Goal: Information Seeking & Learning: Learn about a topic

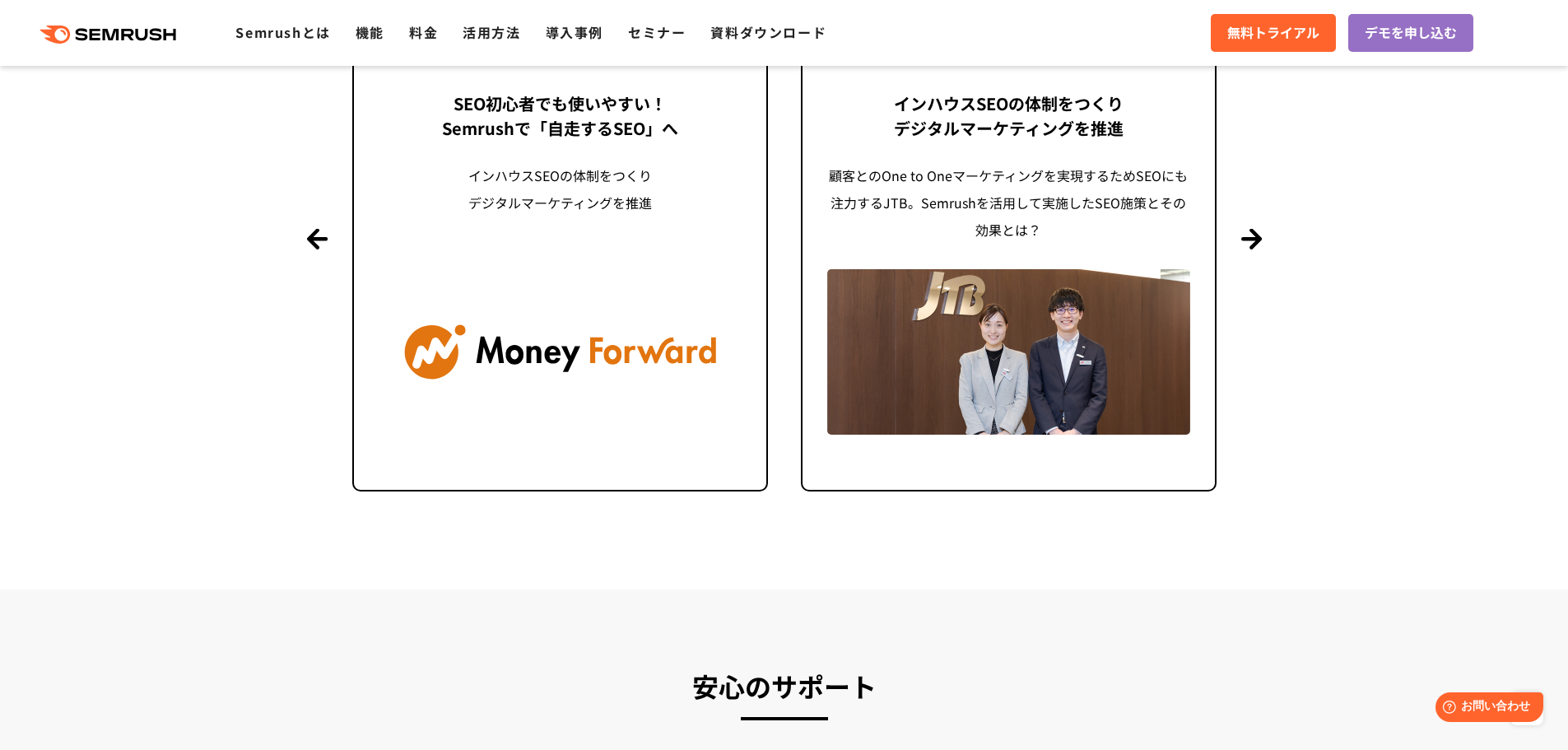
scroll to position [3977, 0]
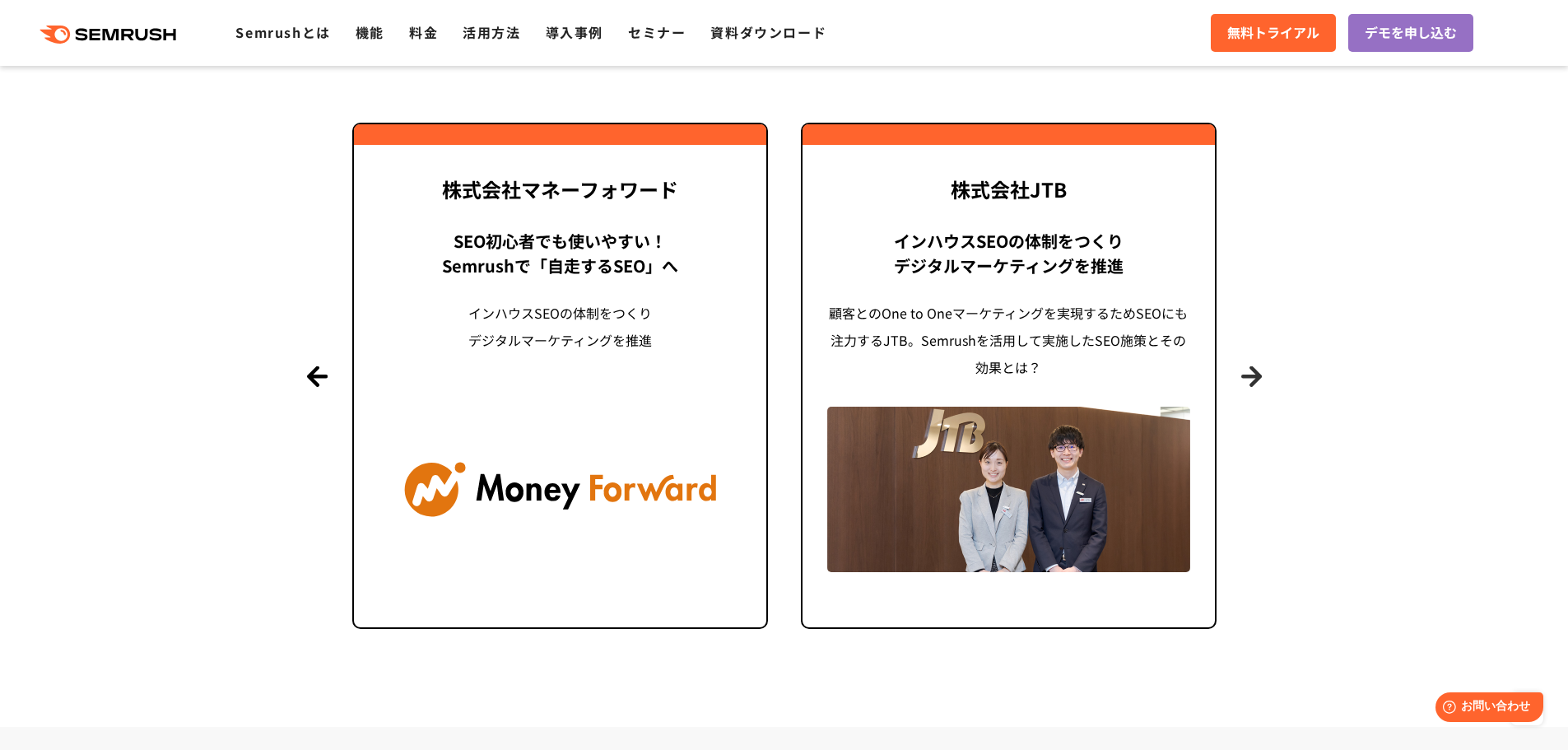
click at [1256, 383] on button "Next" at bounding box center [1251, 375] width 21 height 21
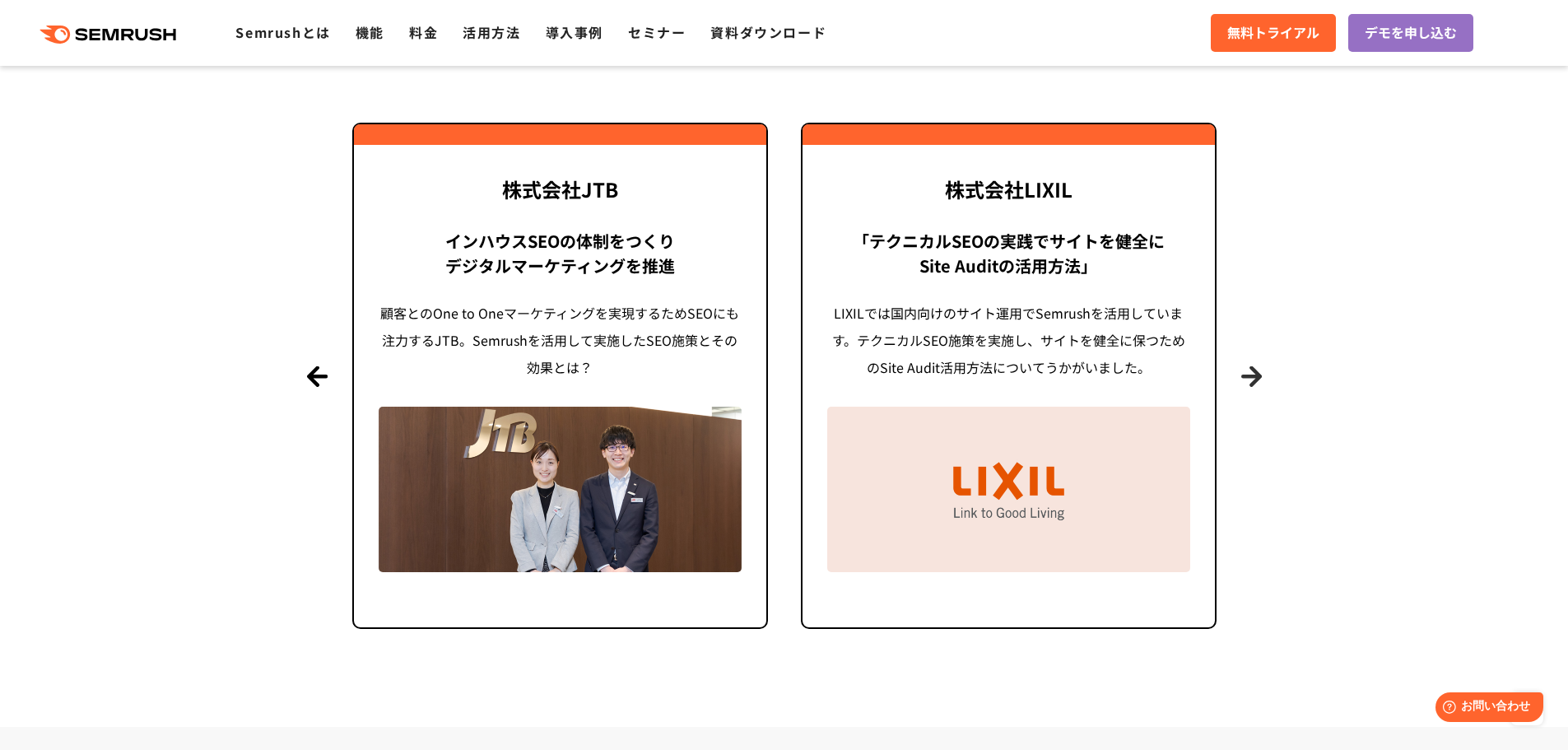
click at [1252, 382] on button "Next" at bounding box center [1251, 375] width 21 height 21
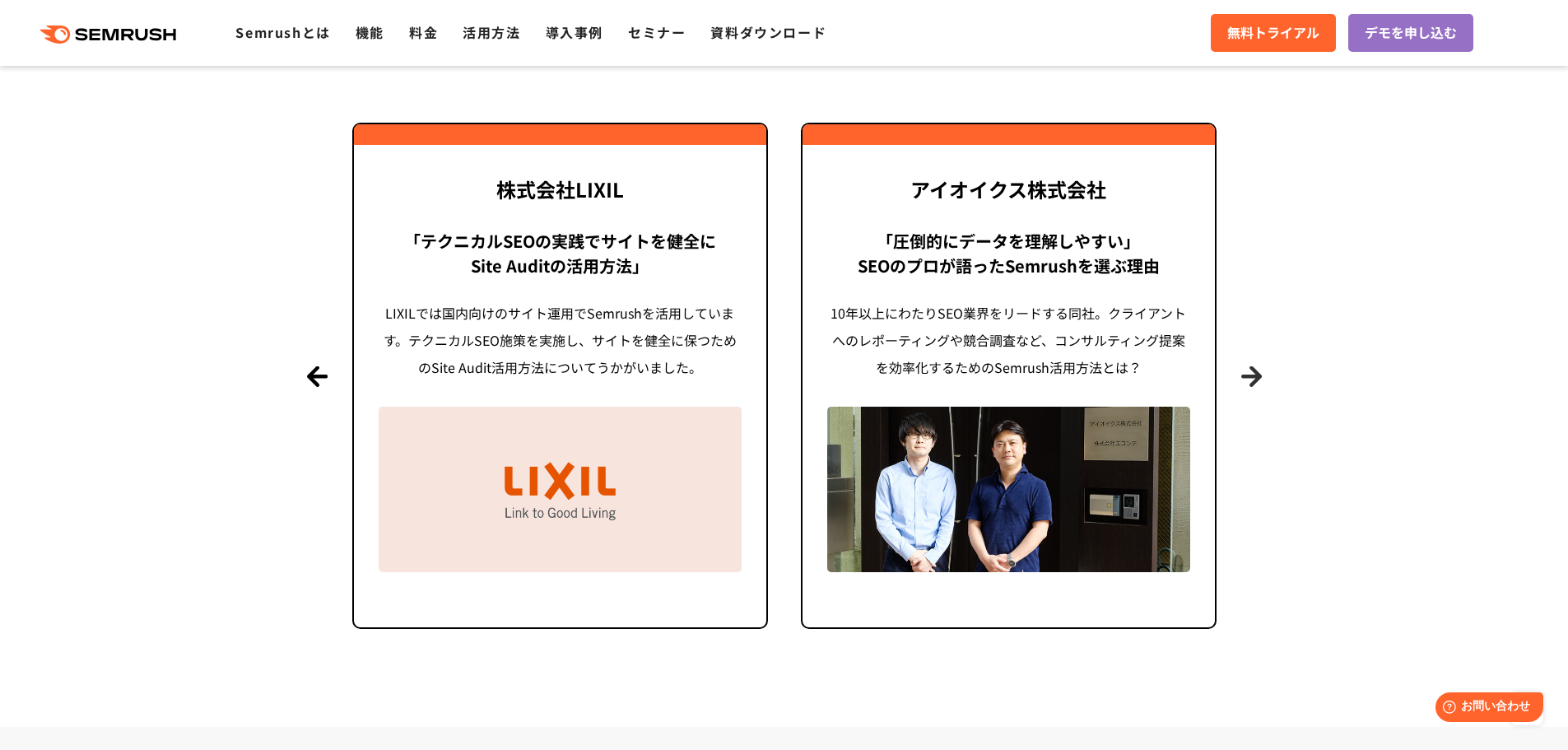
click at [1252, 378] on button "Next" at bounding box center [1251, 375] width 21 height 21
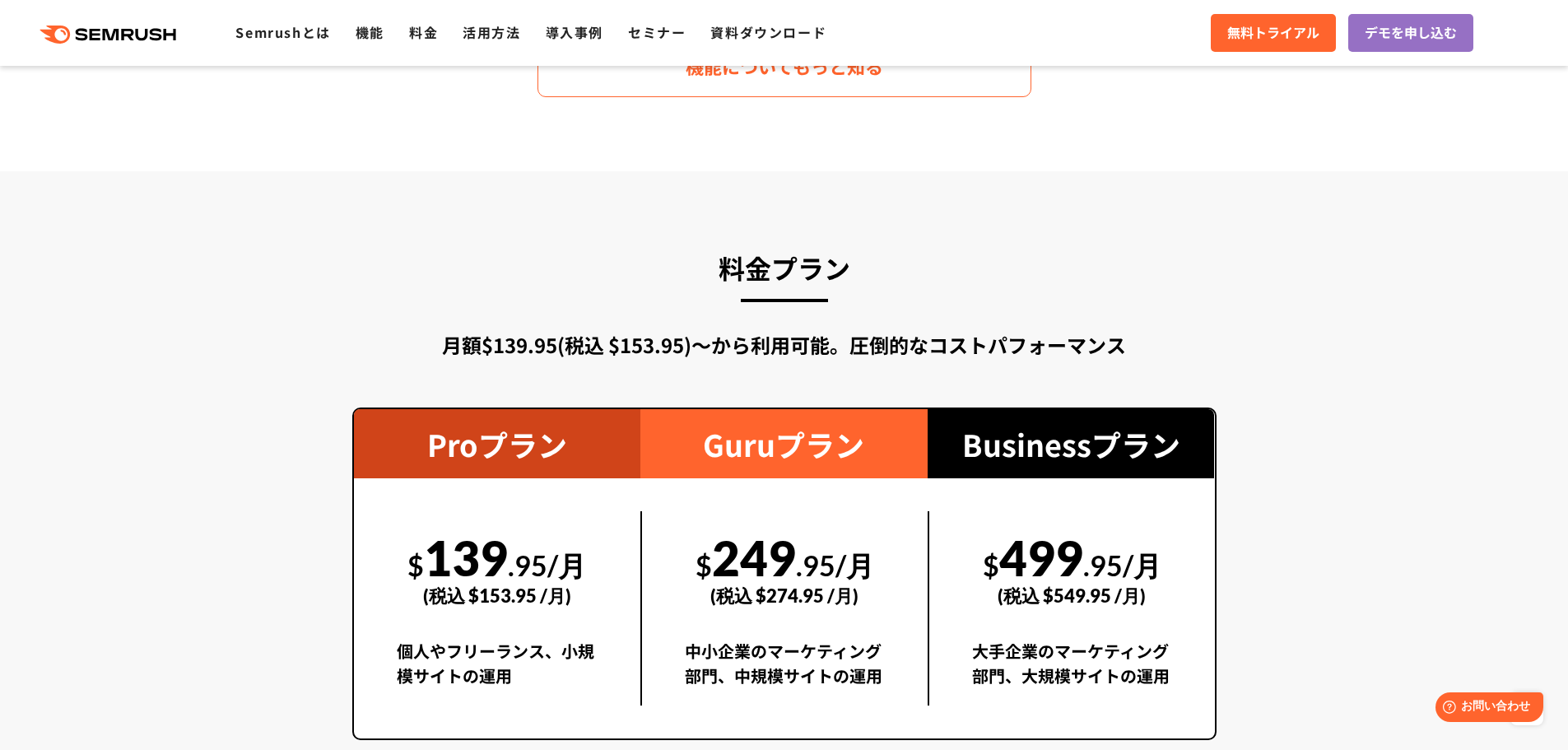
scroll to position [2195, 0]
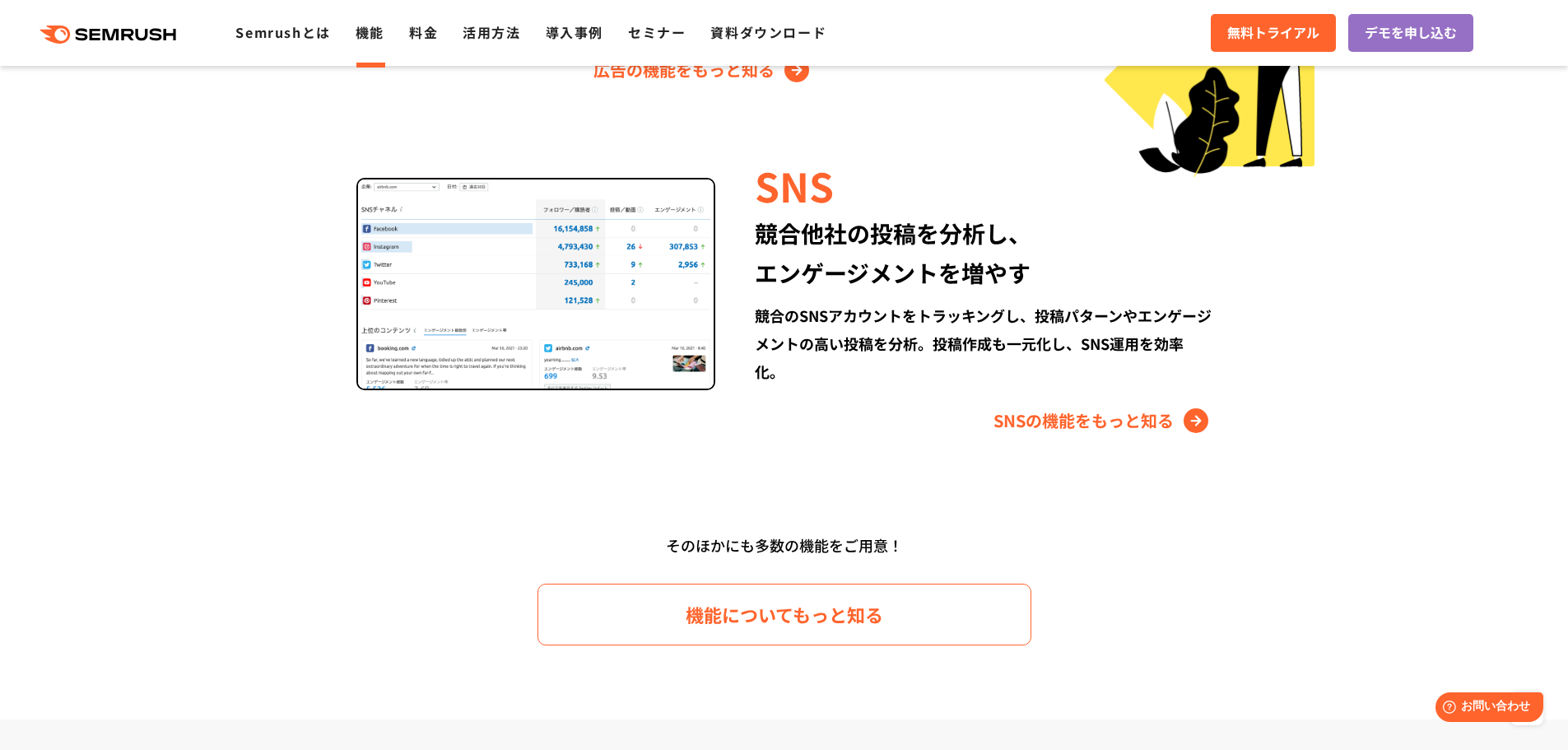
click at [362, 34] on link "機能" at bounding box center [369, 32] width 29 height 20
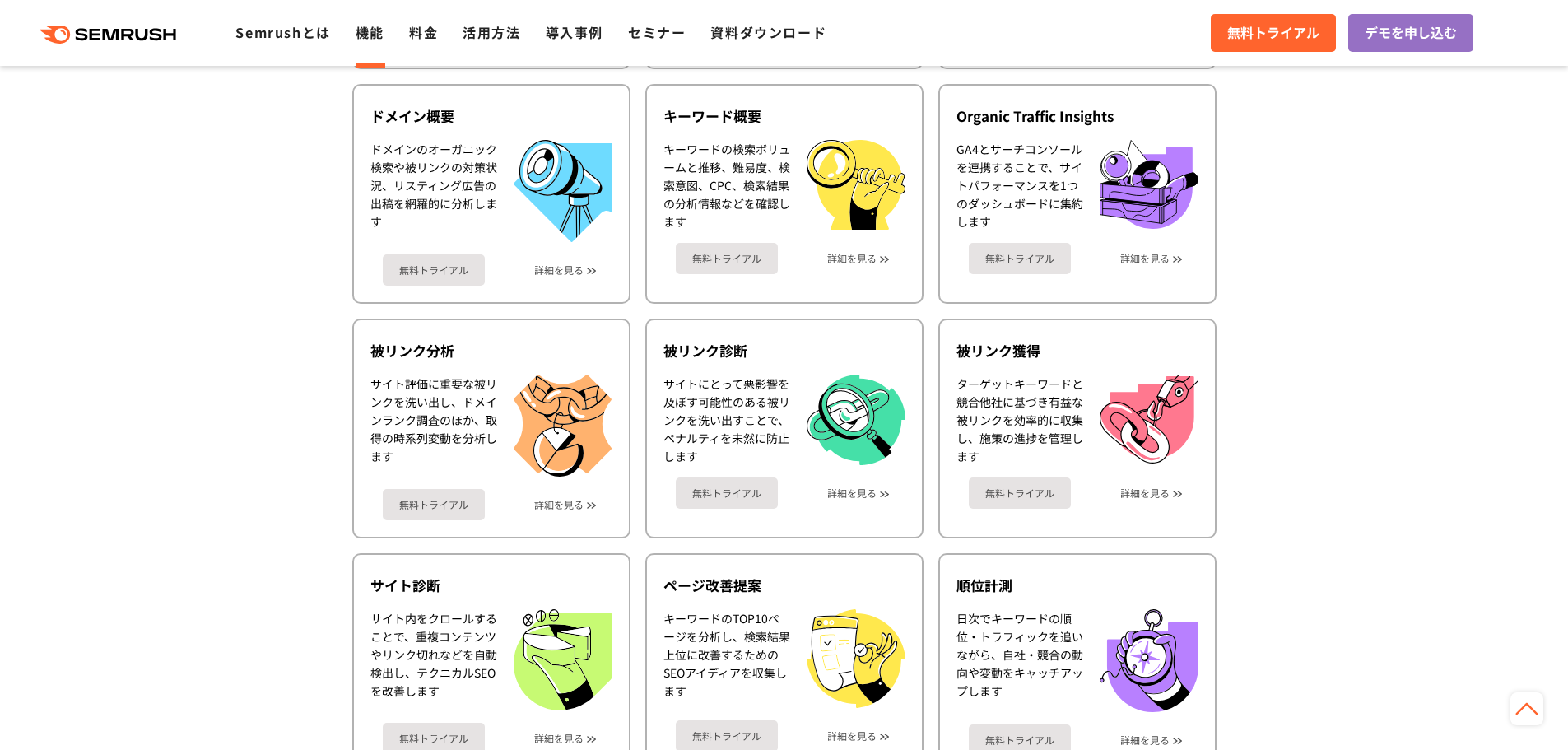
scroll to position [823, 0]
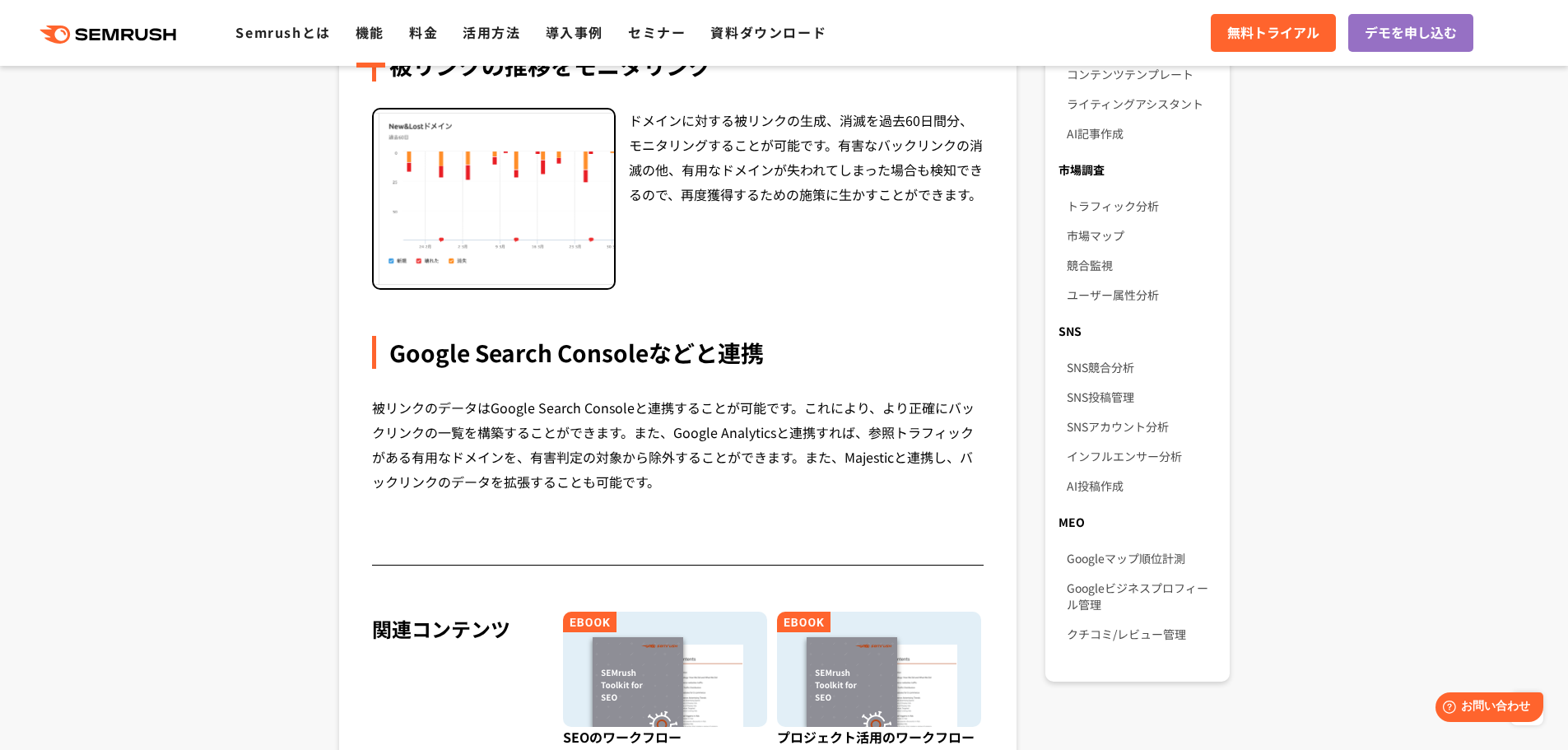
scroll to position [1234, 0]
